Goal: Navigation & Orientation: Find specific page/section

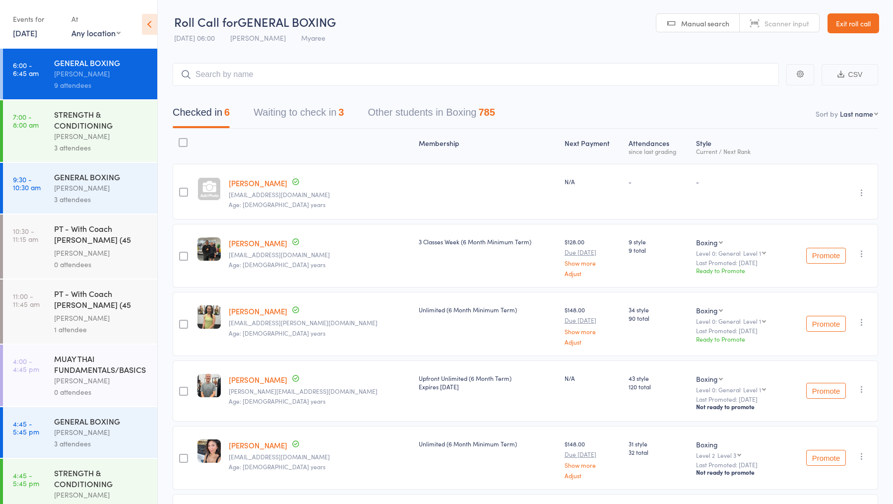
click at [261, 184] on link "Robert Davidson" at bounding box center [258, 183] width 59 height 10
click at [270, 181] on link "Robert Davidson" at bounding box center [258, 183] width 59 height 10
click at [302, 121] on button "Waiting to check in 3" at bounding box center [299, 115] width 90 height 26
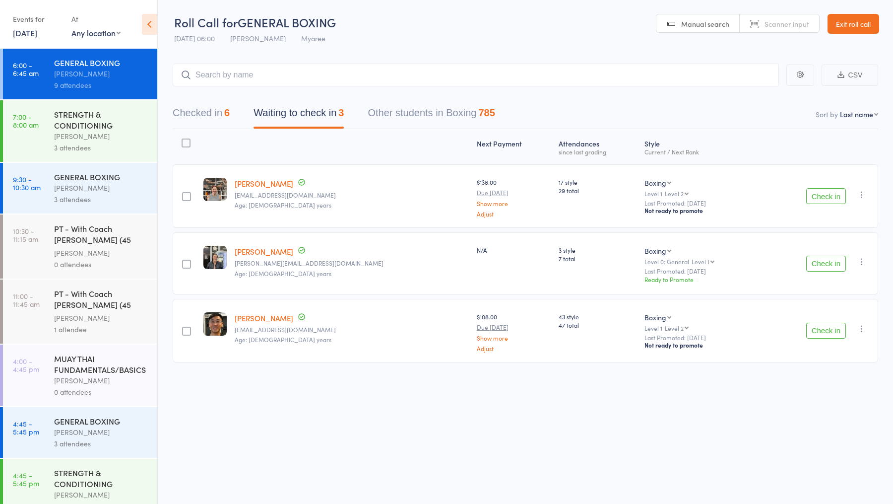
click at [183, 106] on button "Checked in 6" at bounding box center [201, 115] width 57 height 26
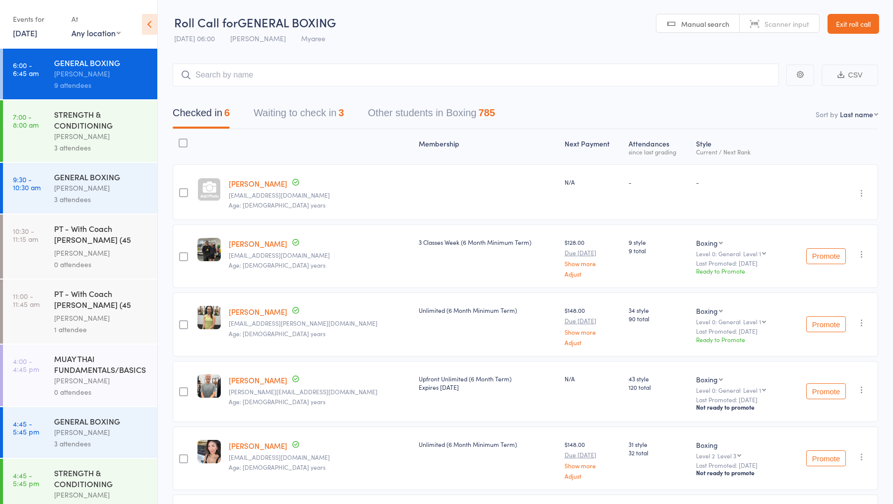
click at [306, 102] on button "Waiting to check in 3" at bounding box center [299, 115] width 90 height 26
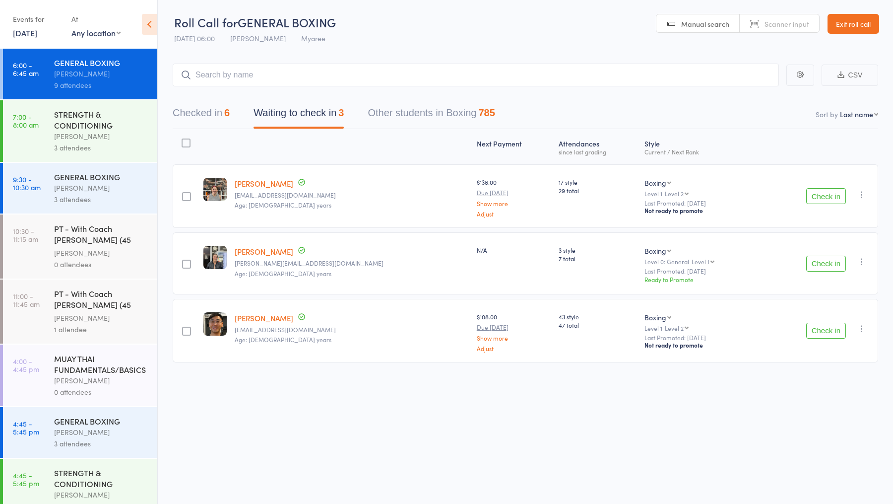
click at [831, 331] on button "Check in" at bounding box center [826, 330] width 40 height 16
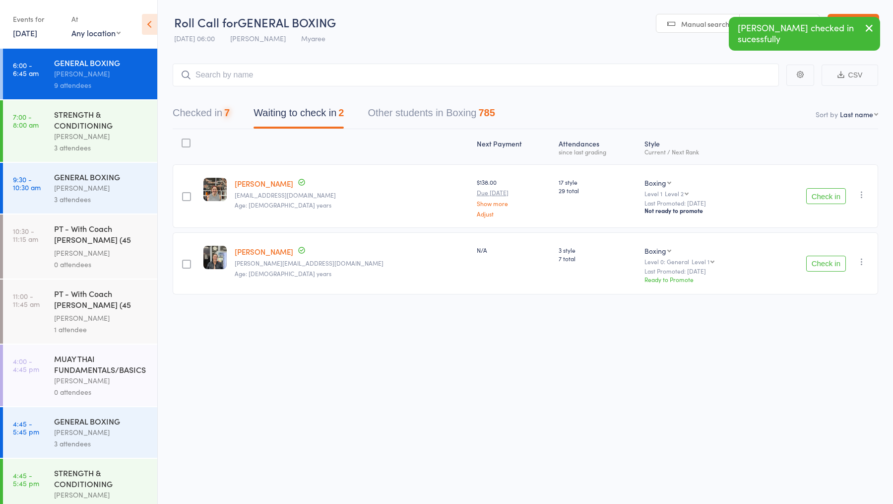
click at [305, 88] on div "Checked in 7 Waiting to check in 2 Other students in Boxing 785" at bounding box center [525, 107] width 705 height 43
click at [304, 84] on input "search" at bounding box center [476, 75] width 606 height 23
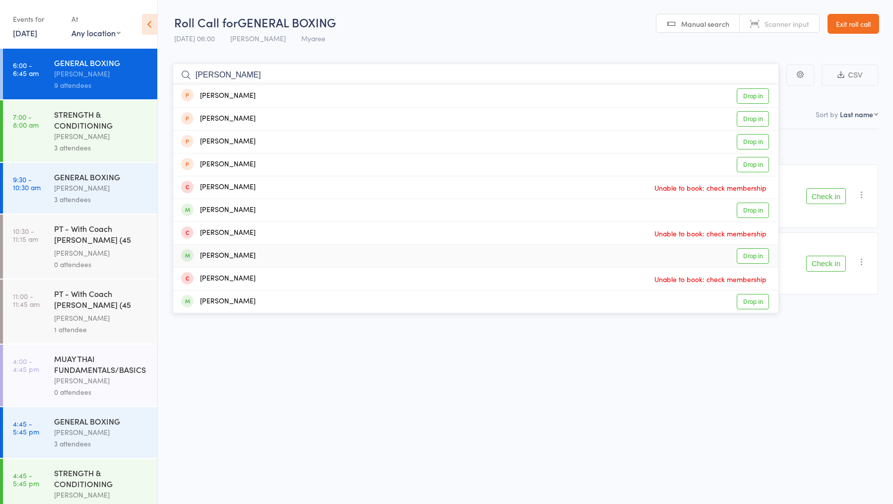
type input "thomas"
click at [751, 253] on link "Drop in" at bounding box center [753, 255] width 32 height 15
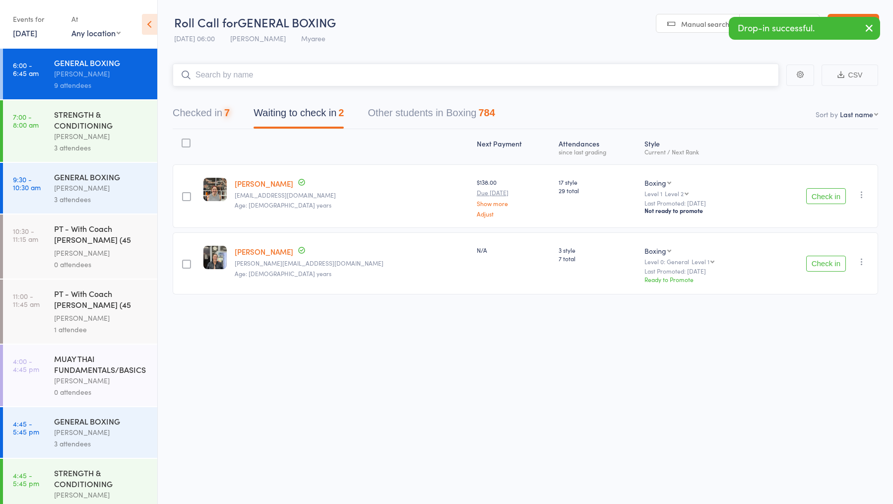
click at [219, 107] on button "Checked in 7" at bounding box center [201, 115] width 57 height 26
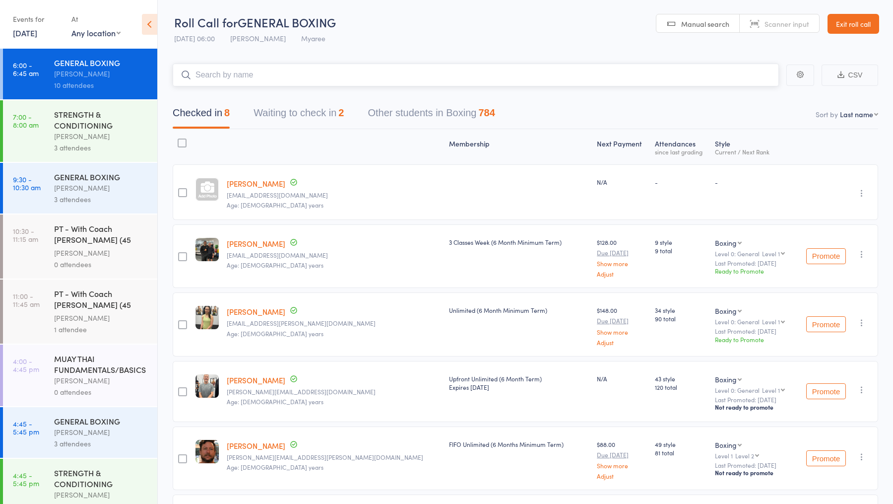
click at [289, 118] on button "Waiting to check in 2" at bounding box center [299, 115] width 90 height 26
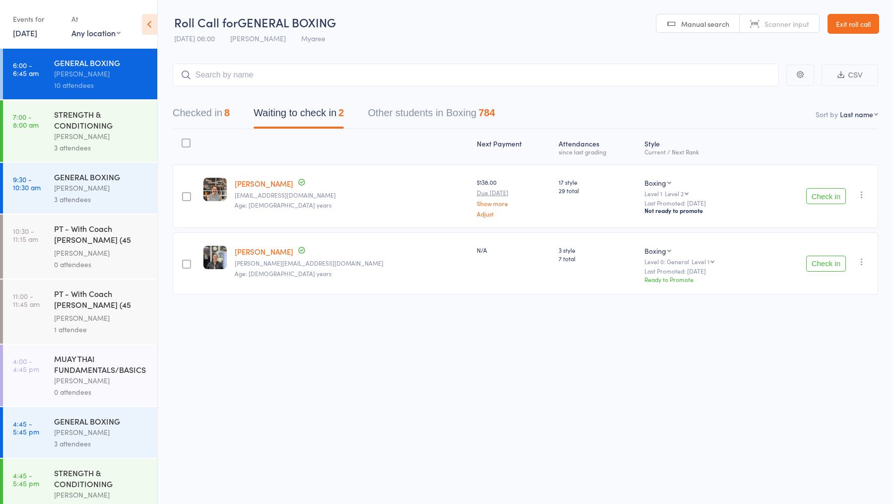
click at [822, 266] on button "Check in" at bounding box center [826, 263] width 40 height 16
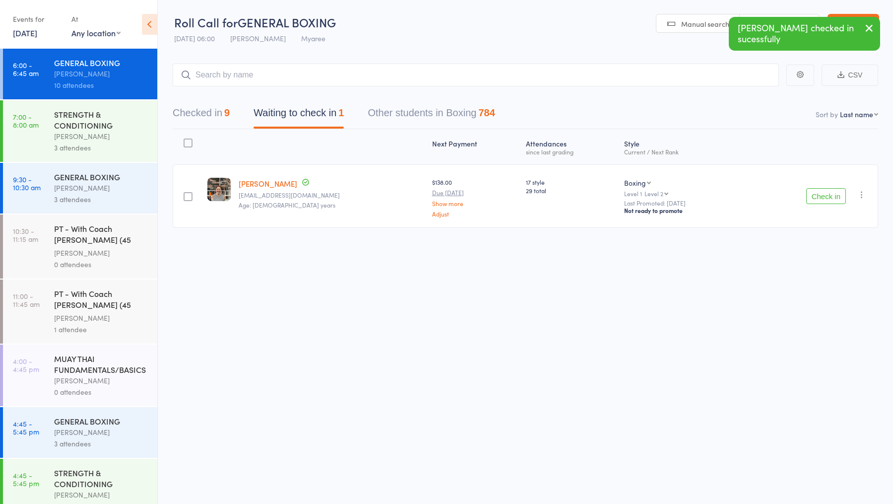
click at [214, 112] on button "Checked in 9" at bounding box center [201, 115] width 57 height 26
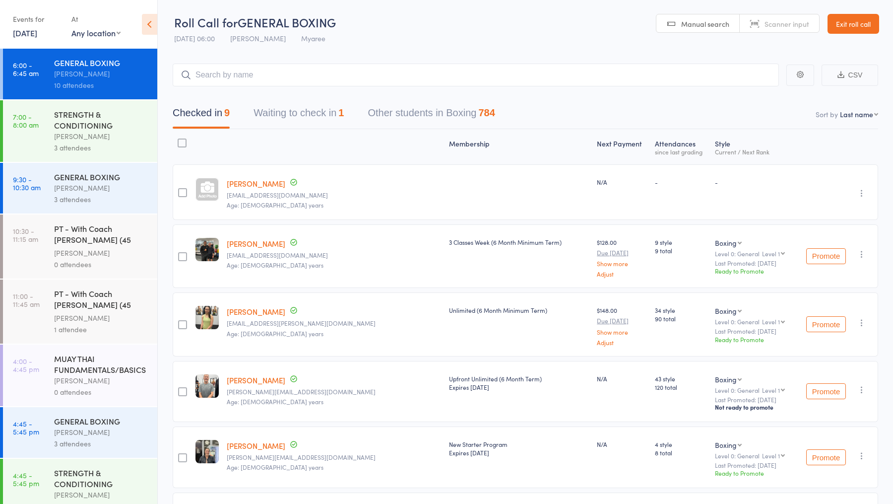
click at [863, 188] on icon "button" at bounding box center [862, 193] width 10 height 10
click at [842, 281] on li "Remove" at bounding box center [826, 278] width 82 height 13
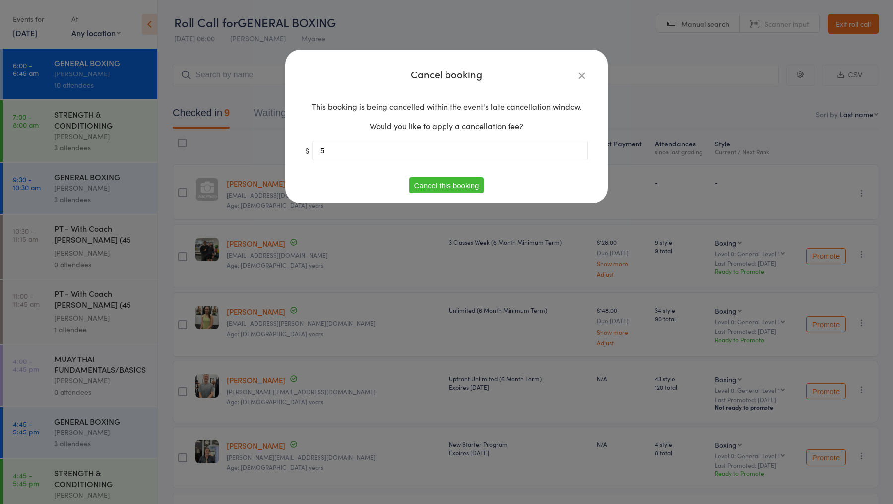
click at [499, 155] on input "5" at bounding box center [450, 150] width 276 height 20
type input "0"
click at [445, 176] on div "This booking is being cancelled within the event's late cancellation window. Wo…" at bounding box center [446, 135] width 283 height 83
click at [445, 185] on button "Cancel this booking" at bounding box center [446, 185] width 75 height 16
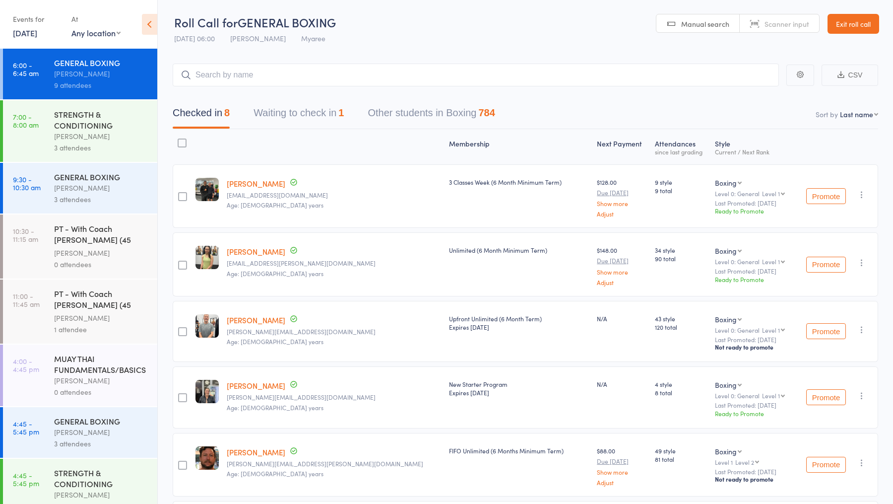
click at [311, 115] on button "Waiting to check in 1" at bounding box center [299, 115] width 90 height 26
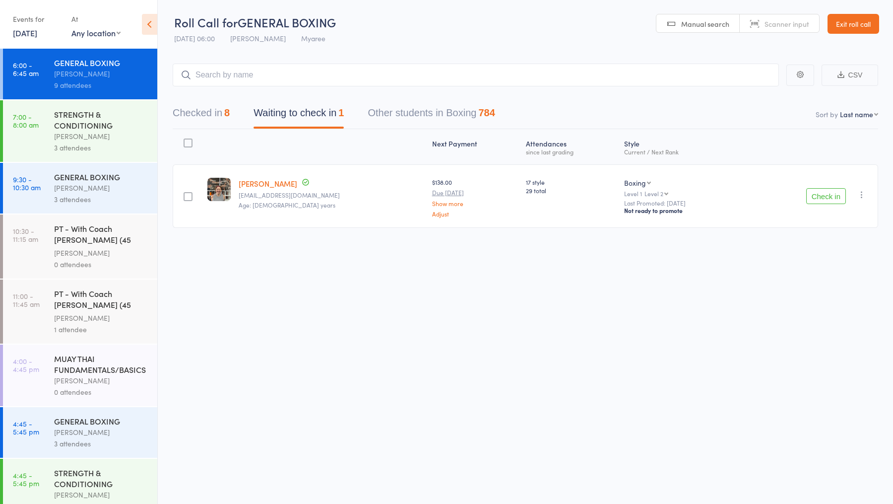
click at [863, 196] on icon "button" at bounding box center [862, 195] width 10 height 10
click at [824, 306] on li "Mark absent" at bounding box center [826, 307] width 82 height 13
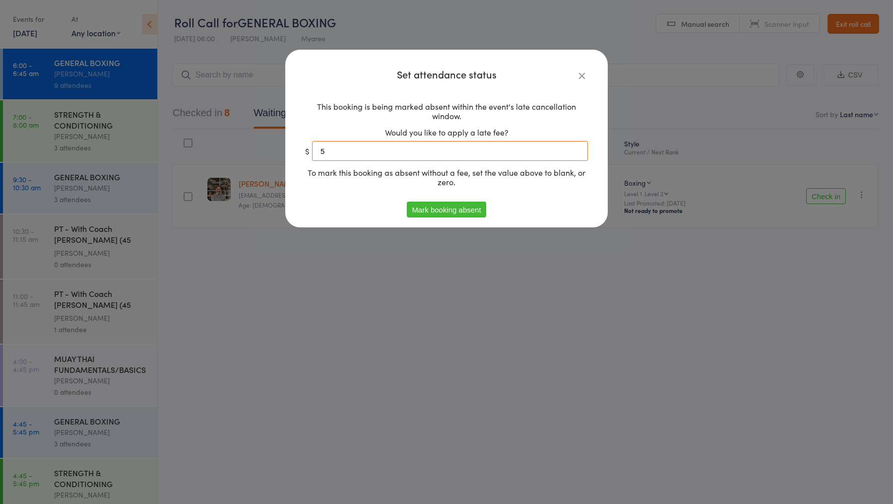
click at [482, 153] on input "5" at bounding box center [450, 151] width 276 height 20
type input "0"
click at [457, 217] on button "Mark booking absent" at bounding box center [446, 209] width 79 height 16
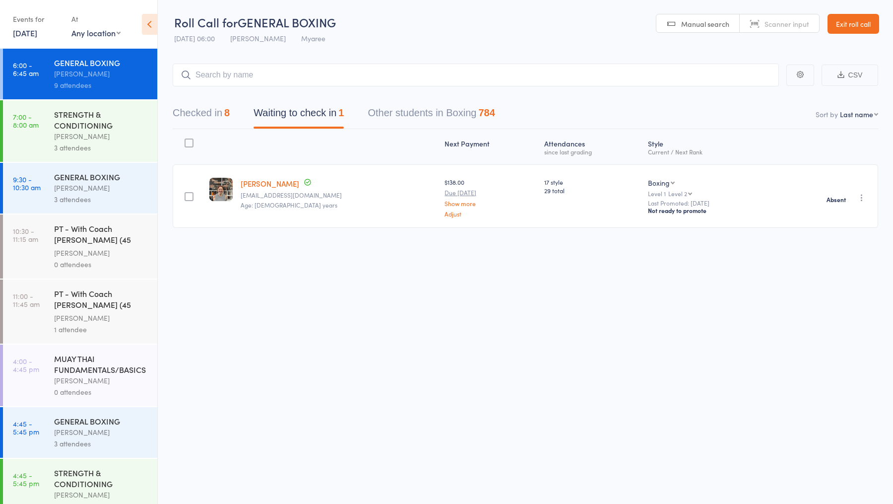
click at [130, 127] on div "STRENGTH & CONDITIONING" at bounding box center [101, 120] width 95 height 22
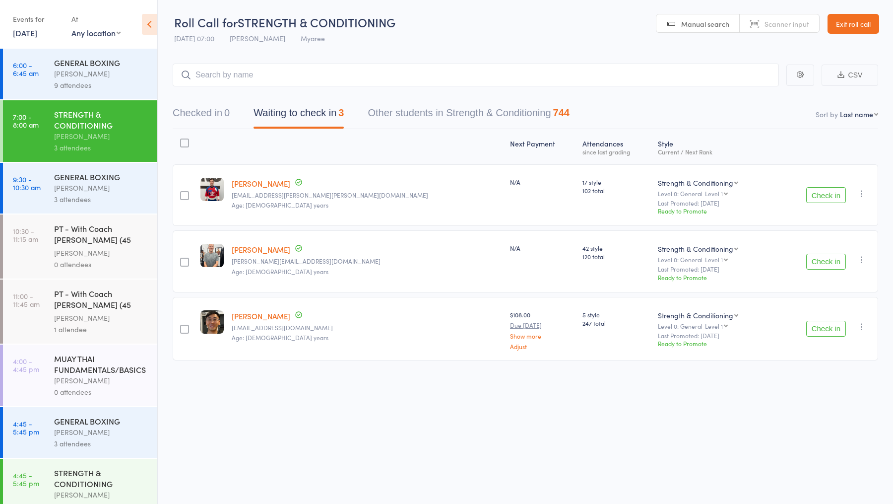
click at [829, 198] on button "Check in" at bounding box center [826, 195] width 40 height 16
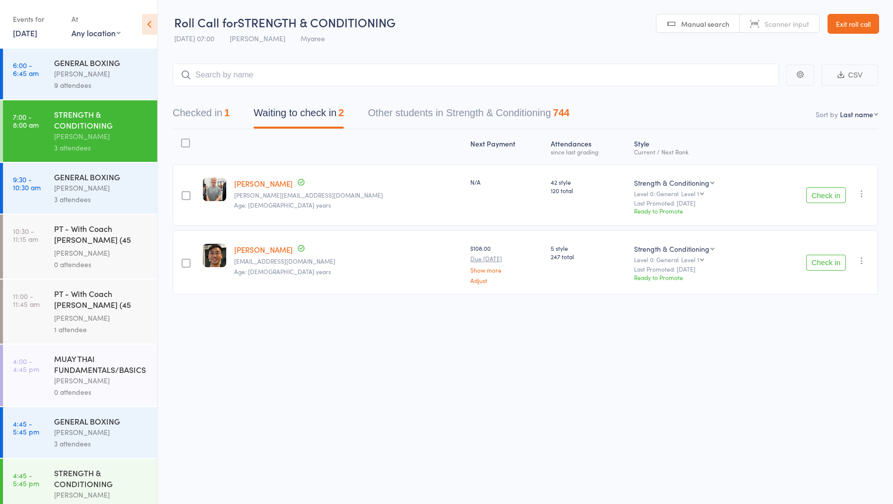
click at [829, 189] on button "Check in" at bounding box center [826, 195] width 40 height 16
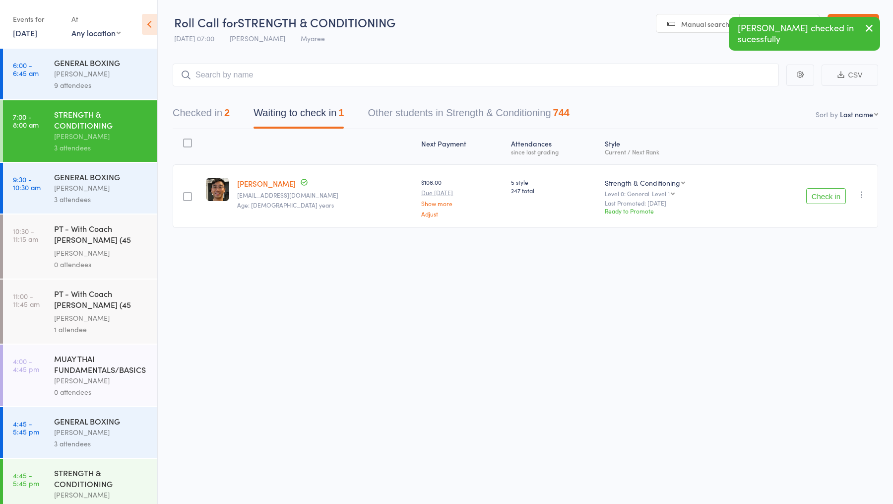
click at [827, 192] on button "Check in" at bounding box center [826, 196] width 40 height 16
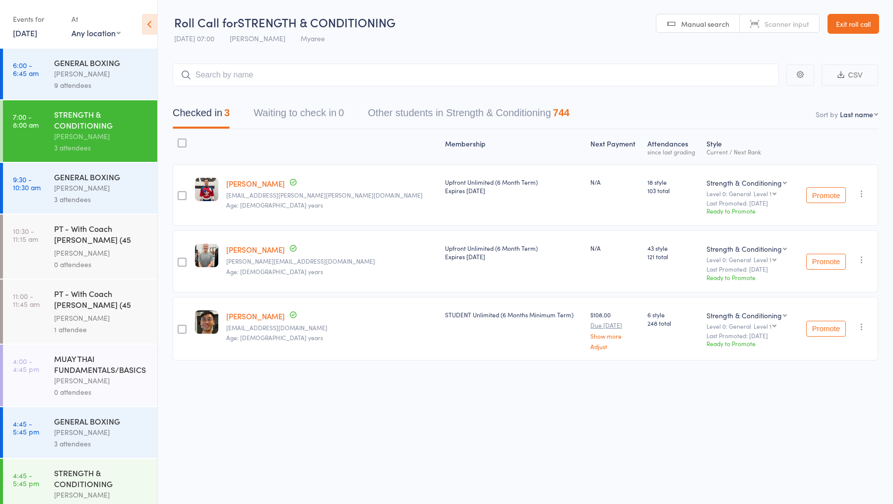
click at [279, 127] on button "Waiting to check in 0" at bounding box center [299, 115] width 90 height 26
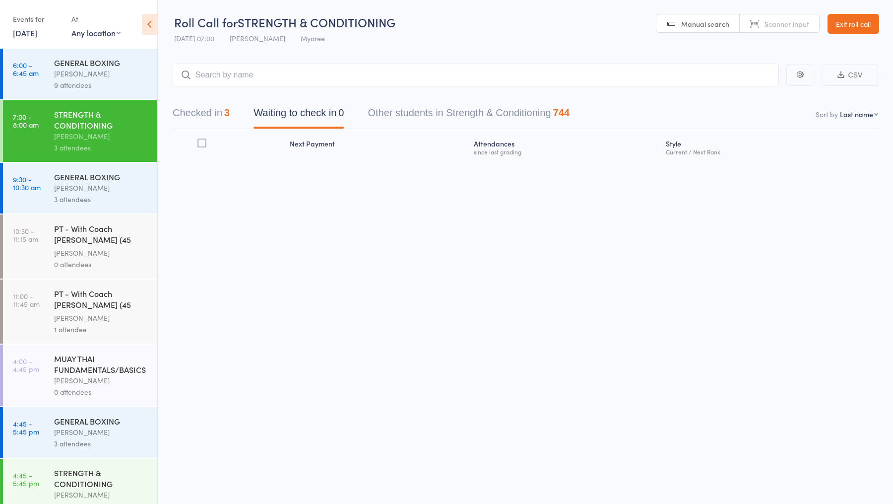
click at [220, 106] on button "Checked in 3" at bounding box center [201, 115] width 57 height 26
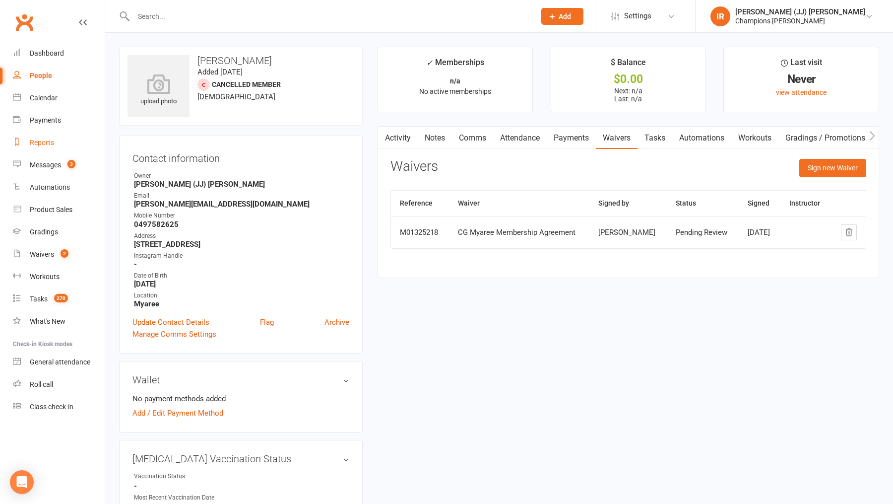
click at [64, 132] on link "Reports" at bounding box center [59, 142] width 92 height 22
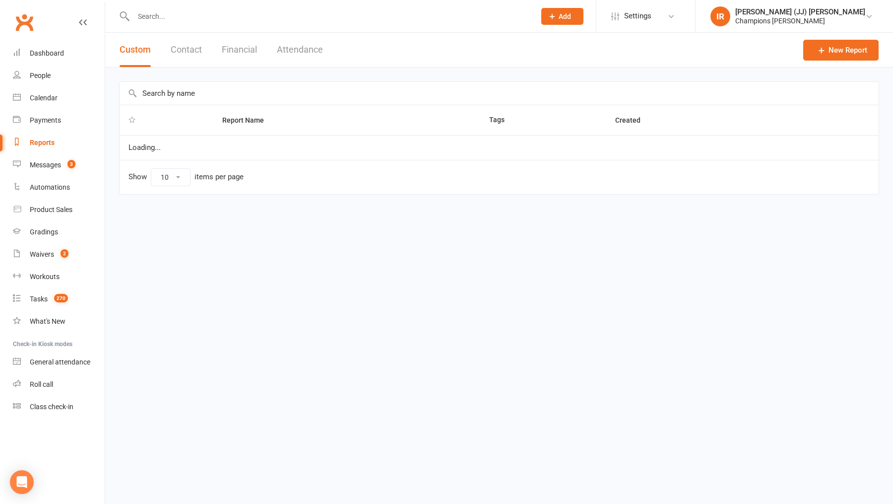
click at [208, 97] on input "text" at bounding box center [499, 93] width 759 height 23
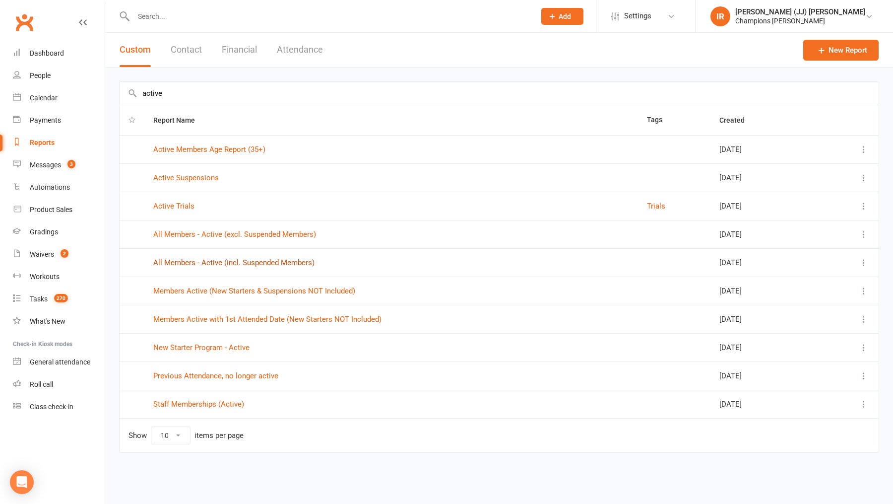
type input "active"
click at [221, 258] on link "All Members - Active (incl. Suspended Members)" at bounding box center [233, 262] width 161 height 9
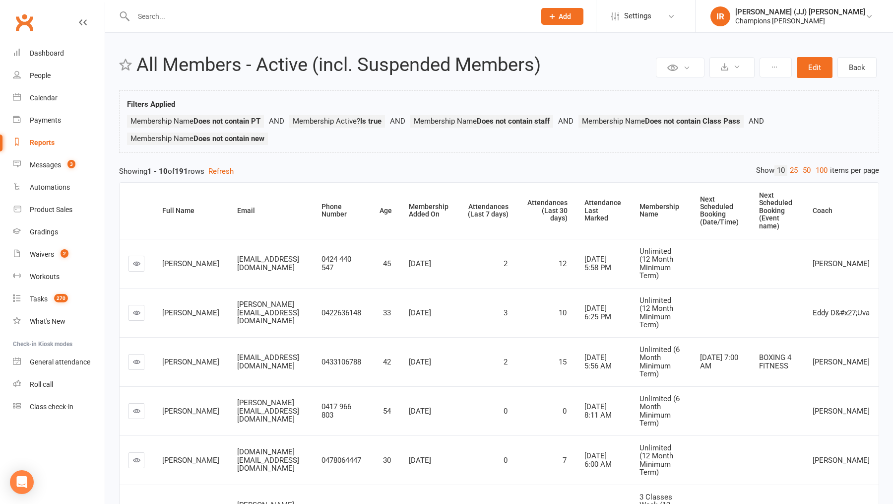
click at [59, 146] on link "Reports" at bounding box center [59, 142] width 92 height 22
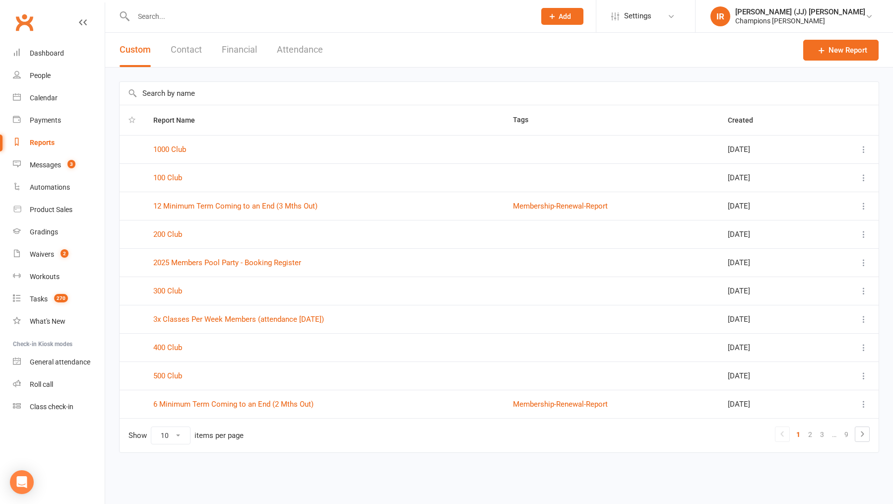
click at [224, 90] on input "text" at bounding box center [499, 93] width 759 height 23
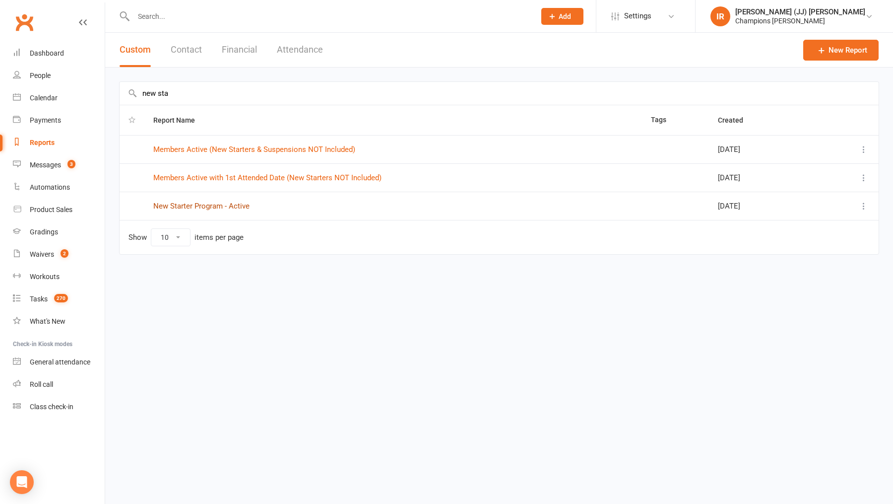
type input "new sta"
click at [231, 206] on link "New Starter Program - Active" at bounding box center [201, 205] width 96 height 9
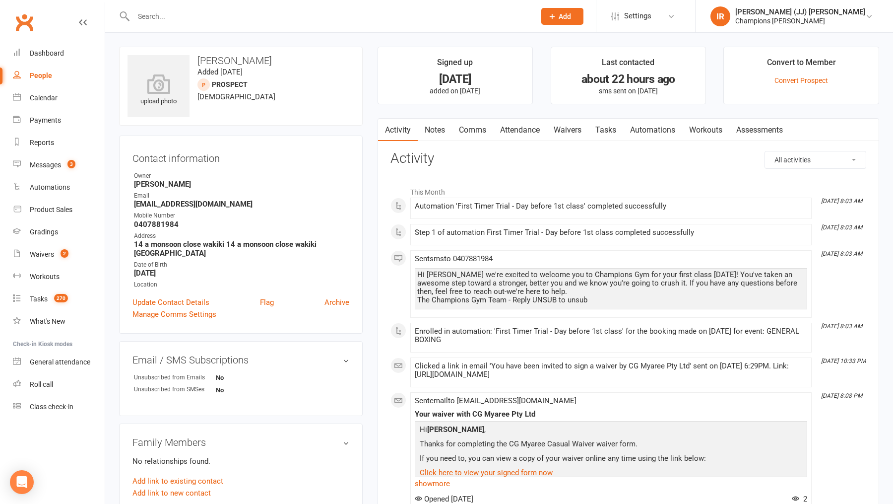
click at [232, 59] on h3 "[PERSON_NAME]" at bounding box center [240, 60] width 227 height 11
copy h3 "[PERSON_NAME]"
